Goal: Information Seeking & Learning: Learn about a topic

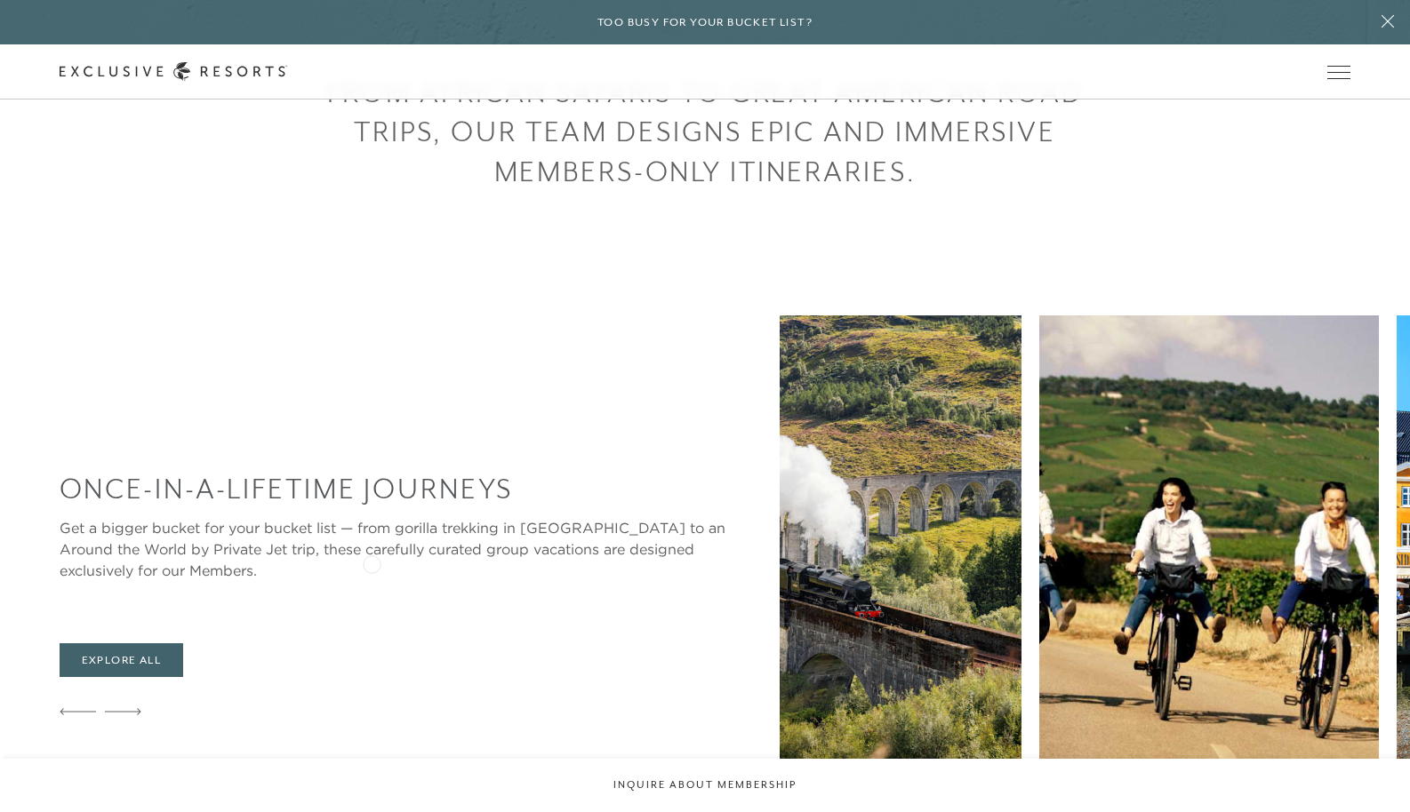
scroll to position [659, 0]
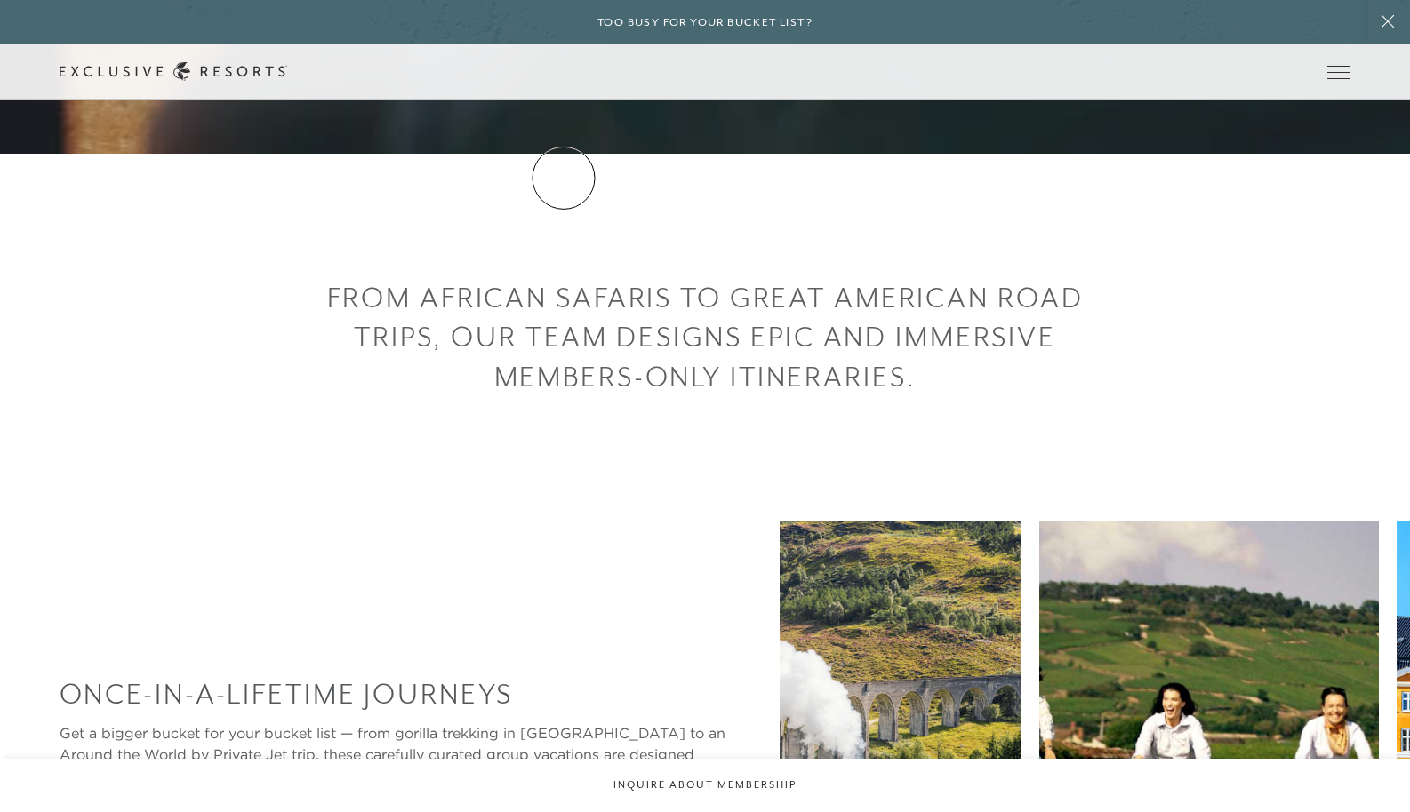
click at [0, 0] on link "Residence Collection" at bounding box center [0, 0] width 0 height 0
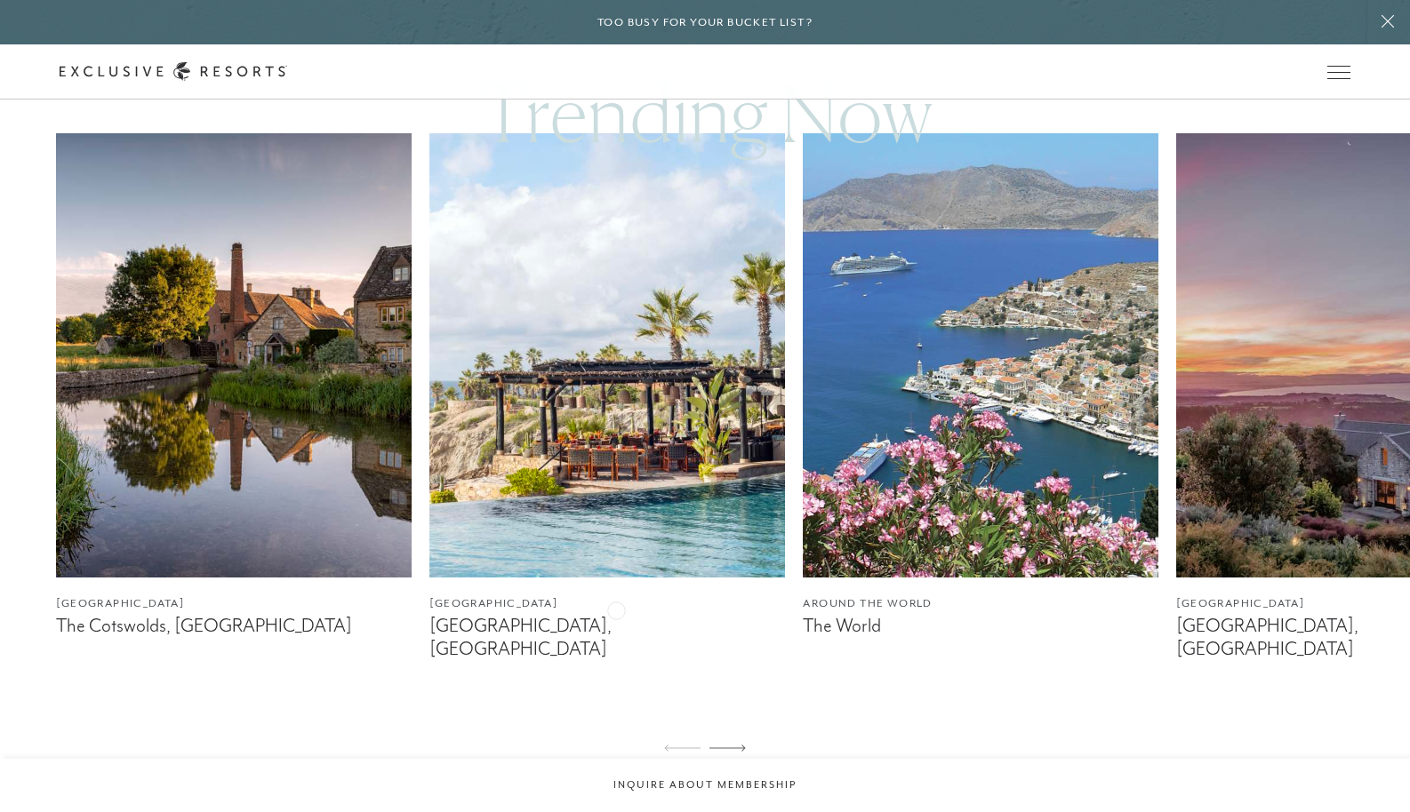
scroll to position [1083, 0]
click at [243, 391] on img at bounding box center [234, 354] width 356 height 444
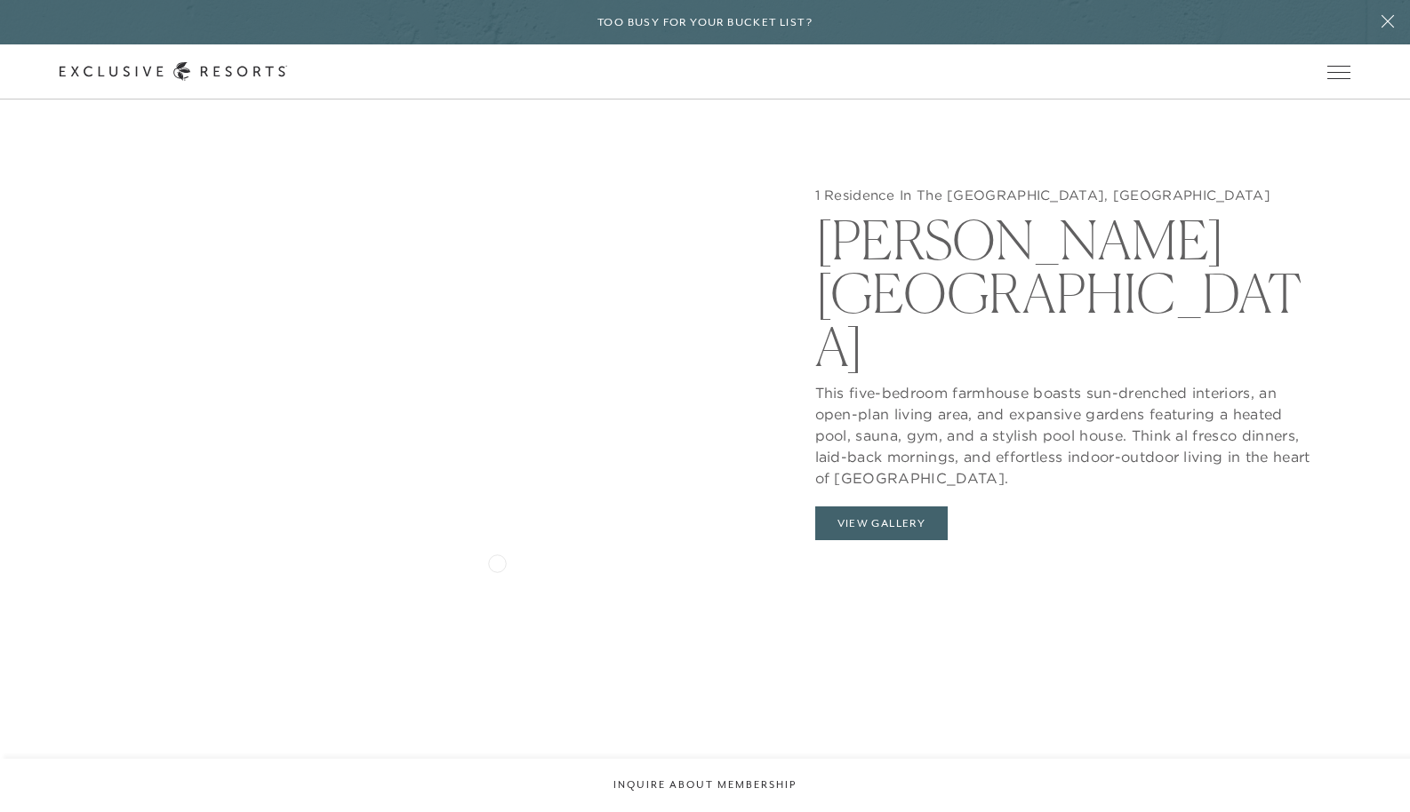
scroll to position [1900, 0]
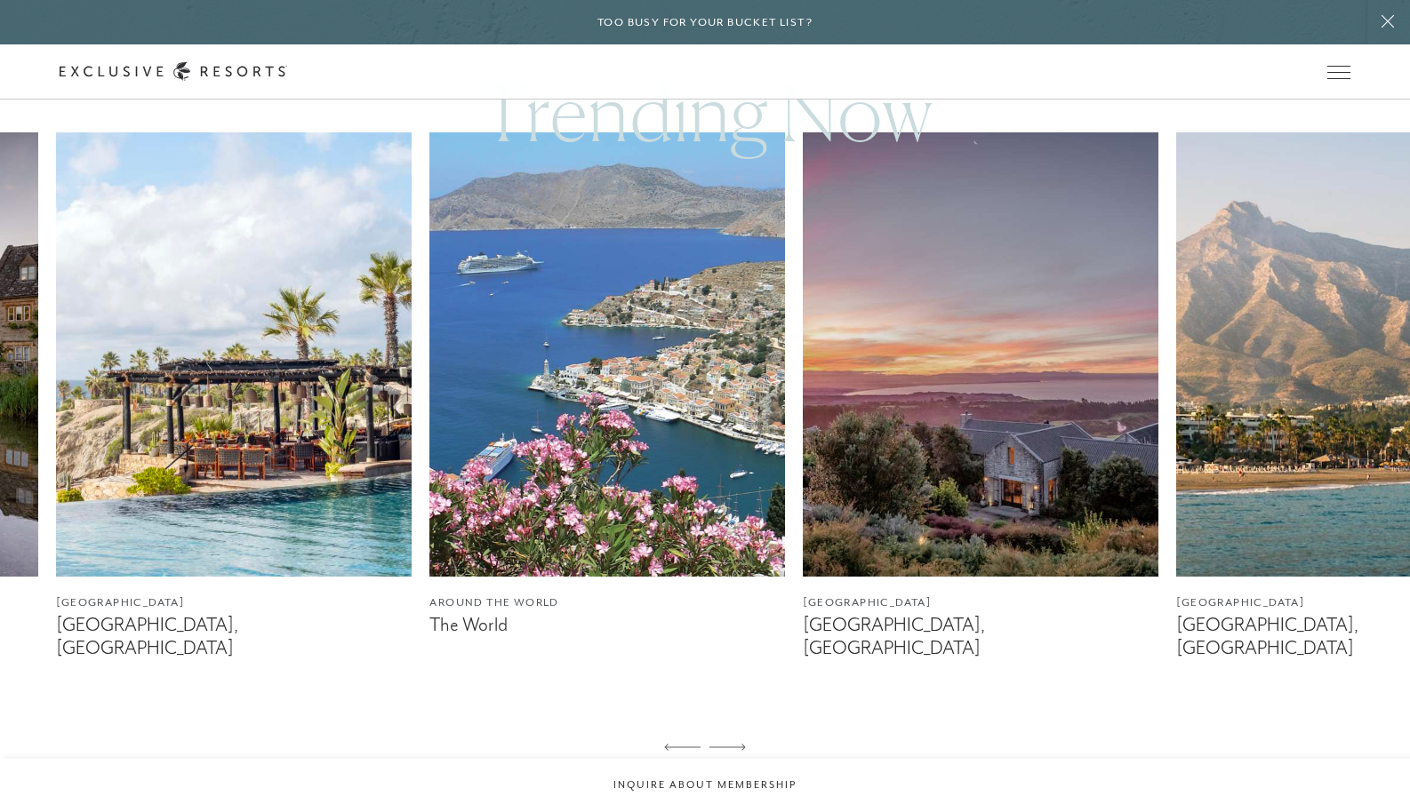
scroll to position [1081, 0]
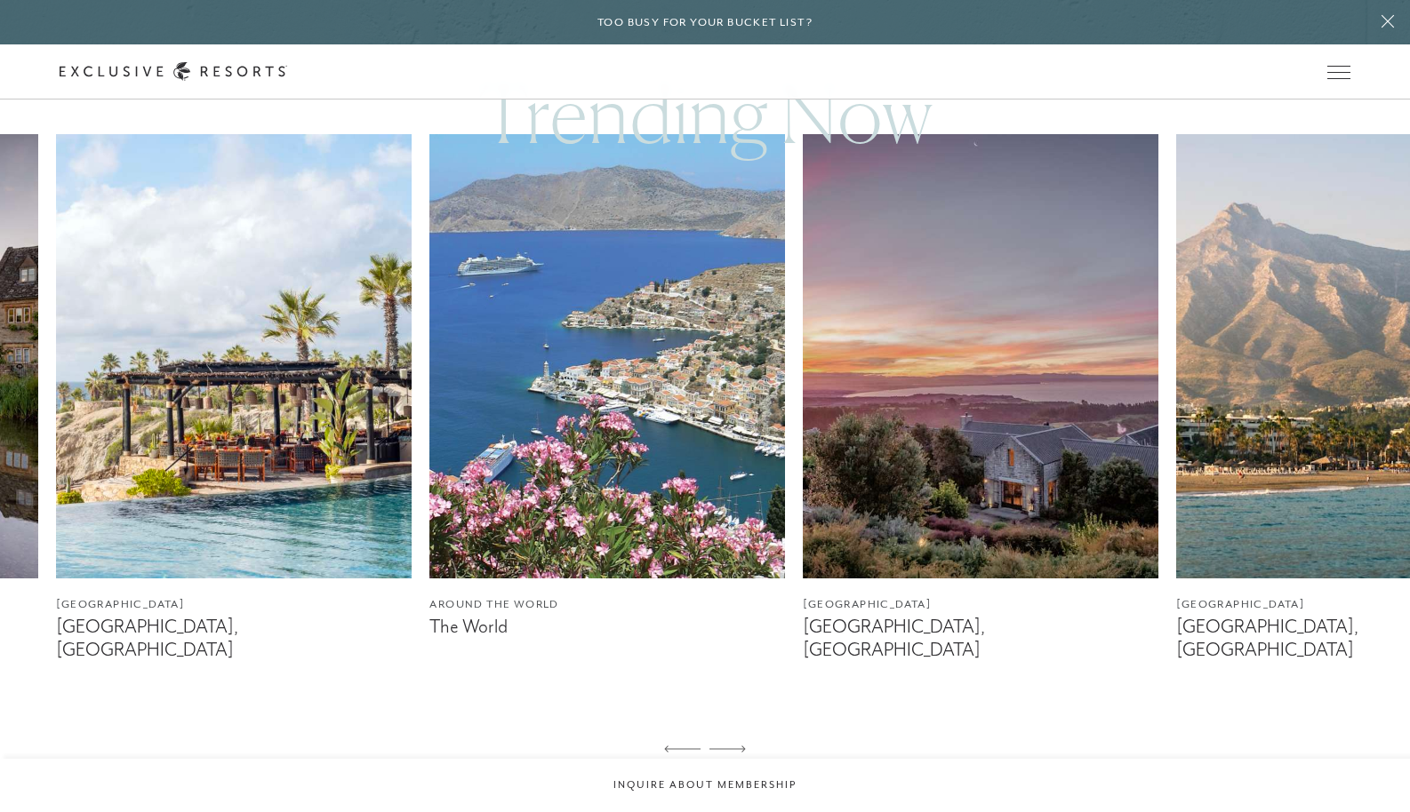
click at [612, 459] on img at bounding box center [607, 356] width 356 height 444
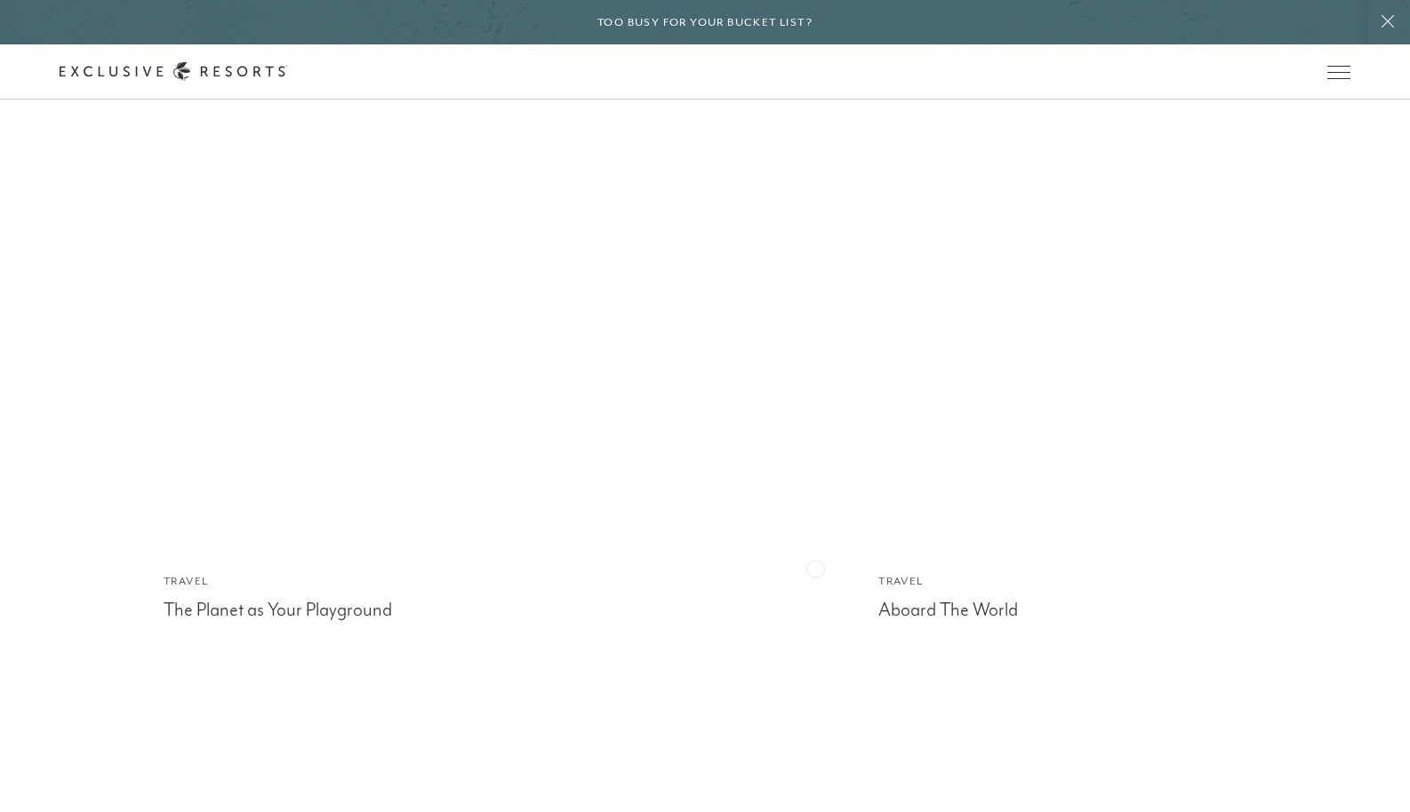
scroll to position [4958, 0]
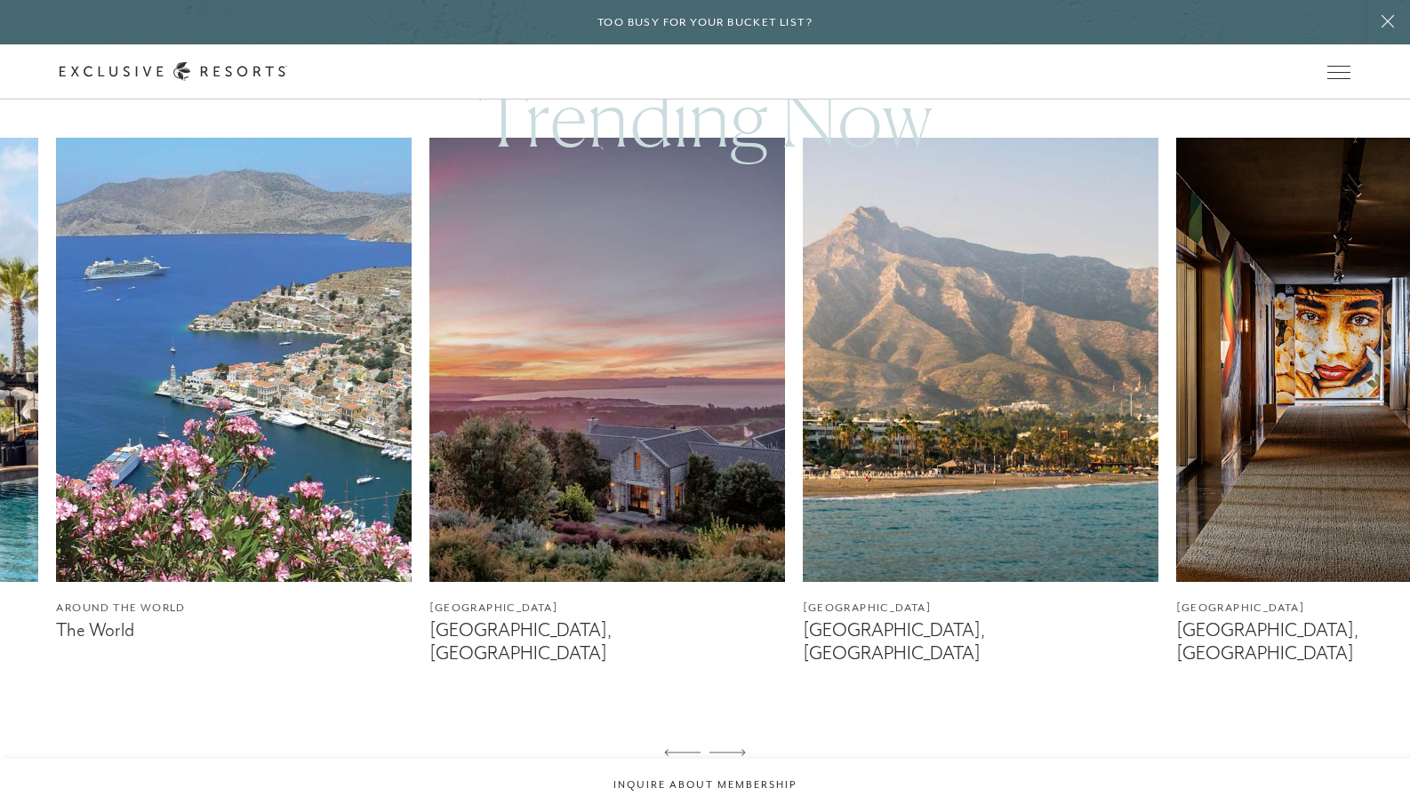
scroll to position [1076, 0]
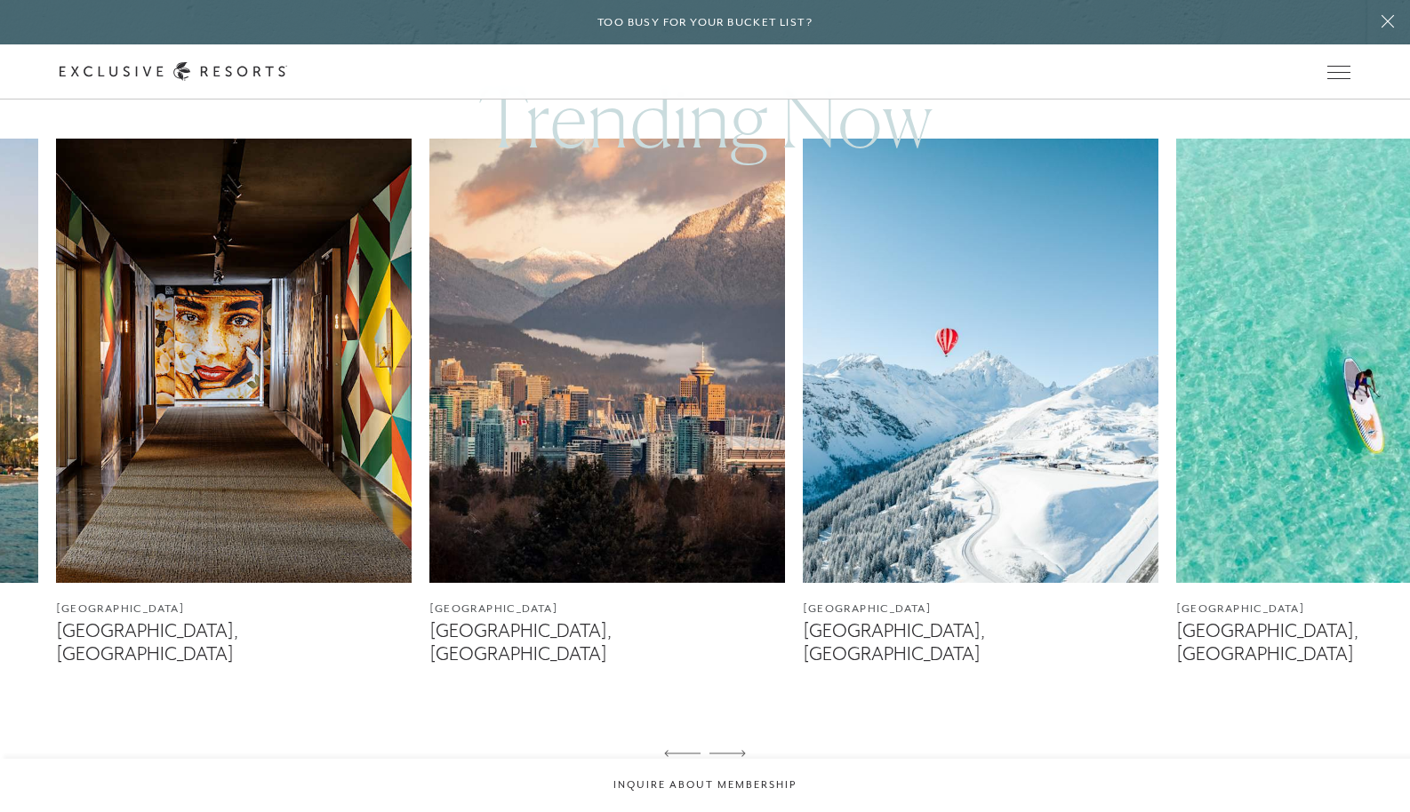
click at [916, 388] on img at bounding box center [981, 361] width 356 height 444
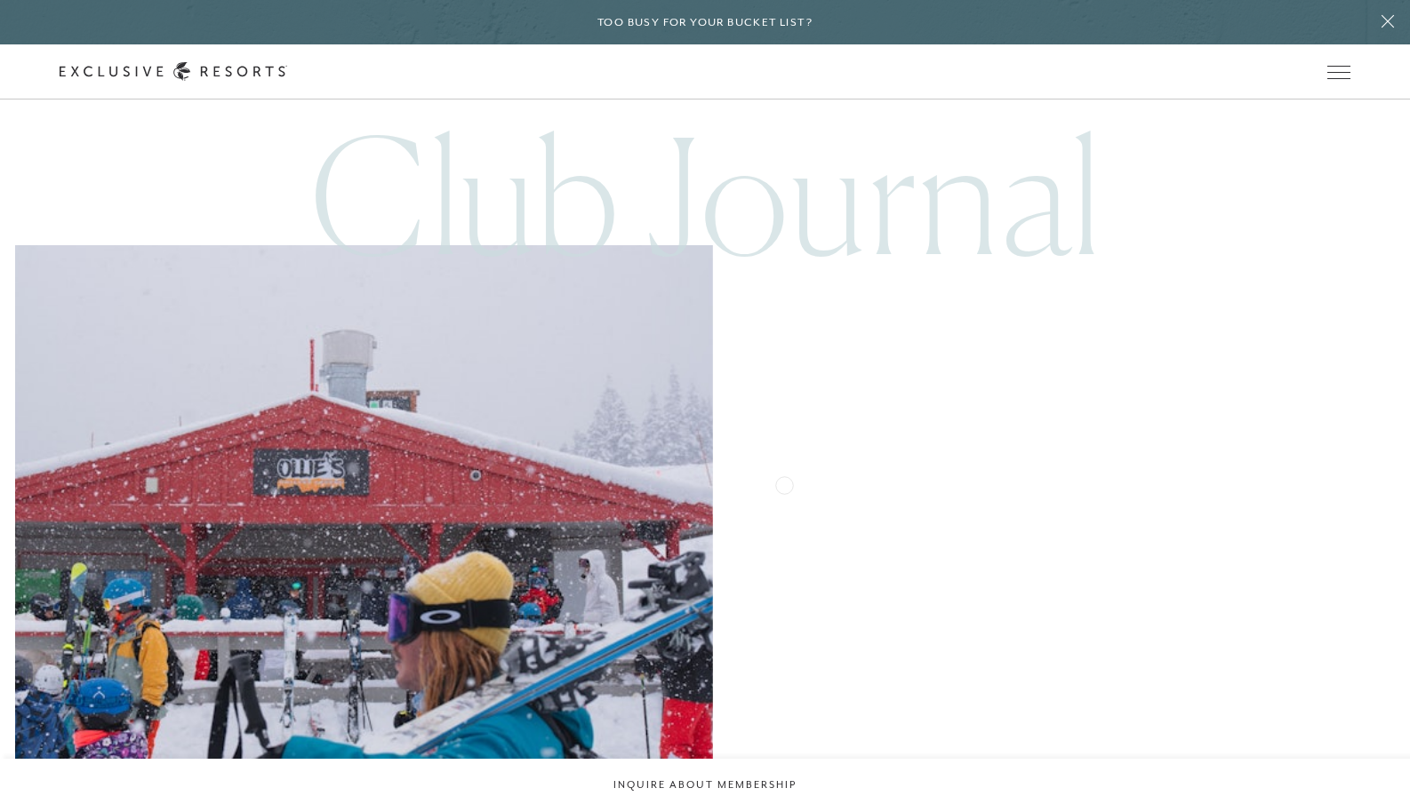
scroll to position [6233, 0]
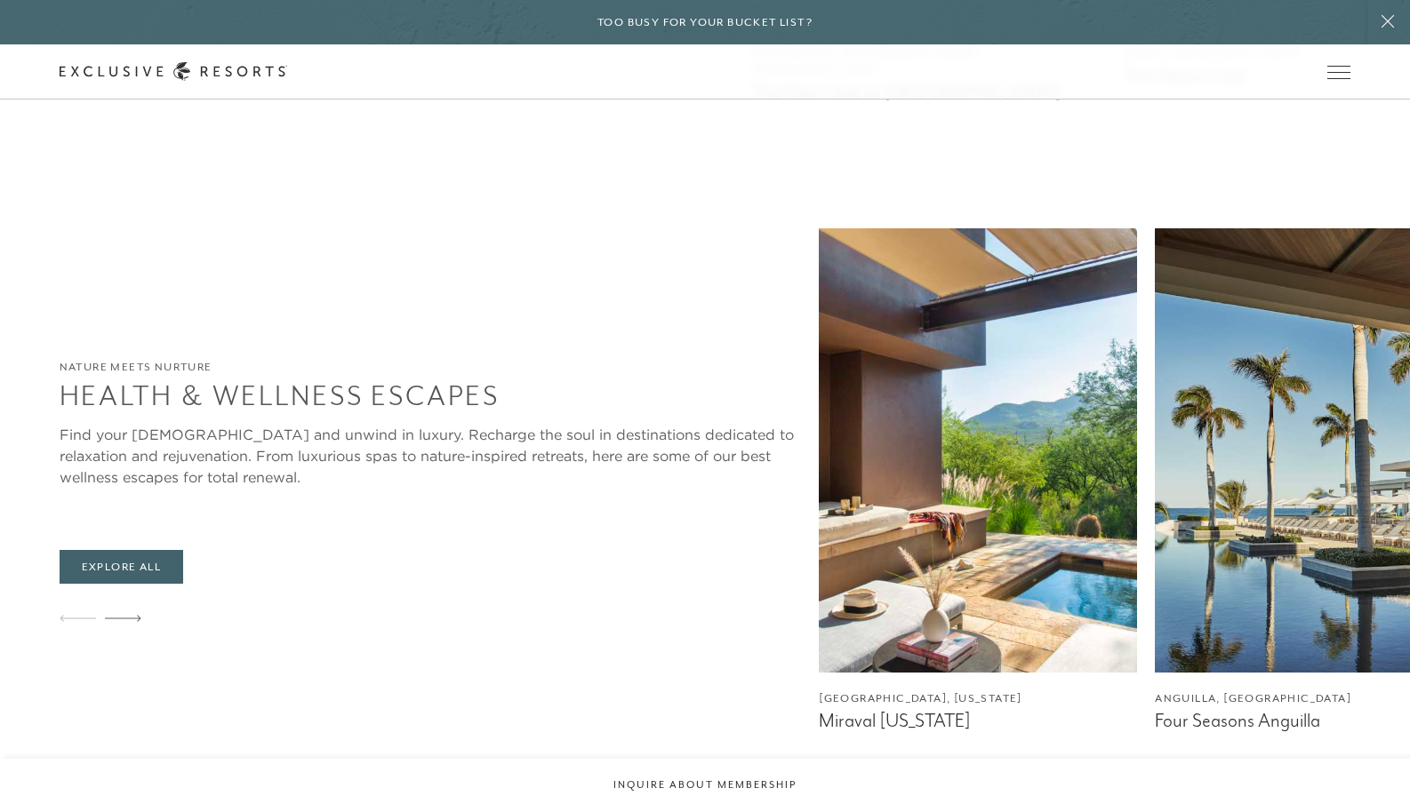
scroll to position [6198, 0]
